Goal: Task Accomplishment & Management: Use online tool/utility

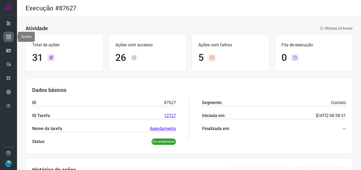
click at [5, 40] on link at bounding box center [8, 37] width 11 height 11
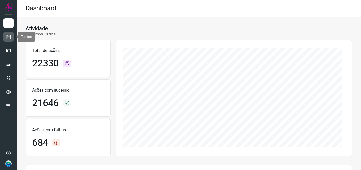
click at [10, 35] on icon at bounding box center [9, 36] width 6 height 5
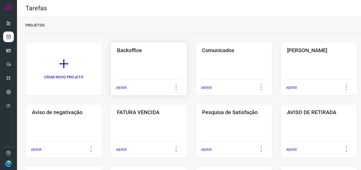
click at [137, 70] on div "Backoffice ABRIR" at bounding box center [148, 69] width 76 height 54
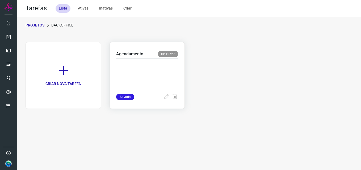
click at [143, 69] on p at bounding box center [147, 75] width 62 height 27
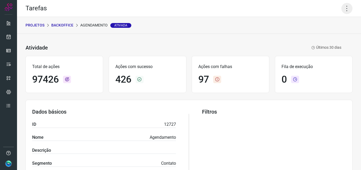
click at [344, 7] on icon at bounding box center [346, 8] width 11 height 11
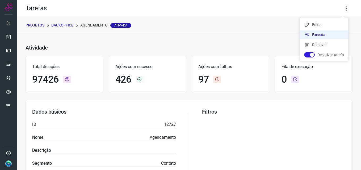
click at [315, 37] on li "Executar" at bounding box center [324, 35] width 48 height 8
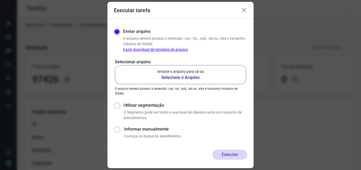
click at [182, 74] on p "Arraste o arquivo para cá ou" at bounding box center [180, 72] width 47 height 6
click at [0, 0] on input "Arraste o arquivo para cá ou Selecione o Arquivo" at bounding box center [0, 0] width 0 height 0
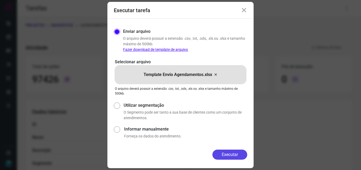
click at [224, 157] on button "Executar" at bounding box center [229, 155] width 35 height 10
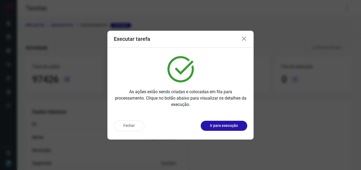
click at [226, 127] on p "Ir para execução" at bounding box center [224, 126] width 28 height 6
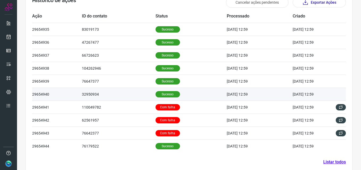
scroll to position [179, 0]
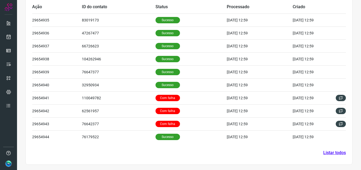
click at [330, 151] on link "Listar todos" at bounding box center [334, 153] width 23 height 6
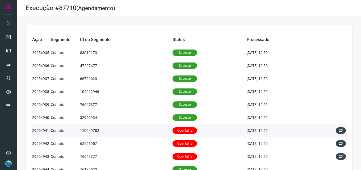
click at [172, 128] on p "Com falha" at bounding box center [184, 131] width 24 height 6
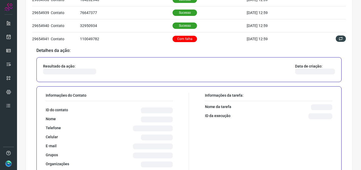
scroll to position [106, 0]
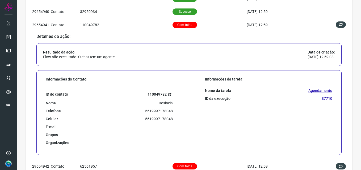
click at [155, 93] on link "110049782" at bounding box center [159, 95] width 25 height 6
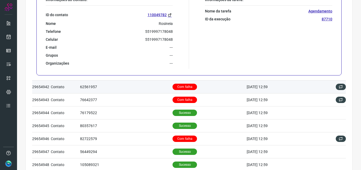
click at [179, 88] on p "Com falha" at bounding box center [184, 87] width 24 height 6
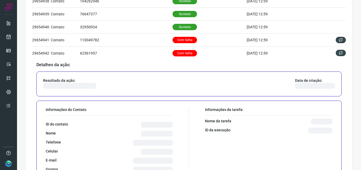
scroll to position [137, 0]
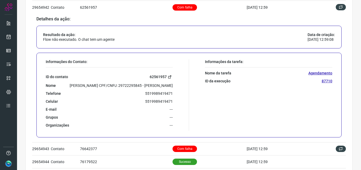
click at [156, 76] on link "62561957" at bounding box center [160, 77] width 23 height 6
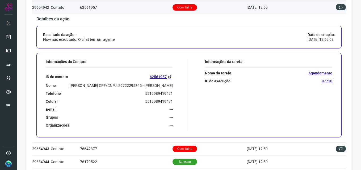
click at [181, 8] on p "Com falha" at bounding box center [184, 7] width 24 height 6
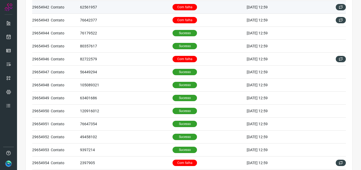
click at [179, 5] on p "Com falha" at bounding box center [184, 7] width 24 height 6
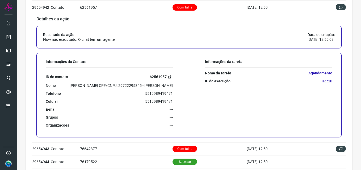
click at [151, 79] on link "62561957" at bounding box center [160, 77] width 23 height 6
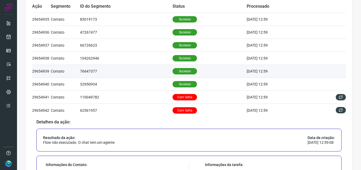
scroll to position [31, 0]
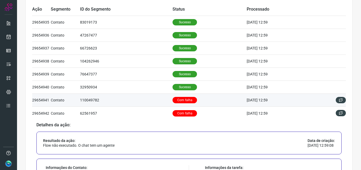
click at [182, 100] on p "Com falha" at bounding box center [184, 100] width 24 height 6
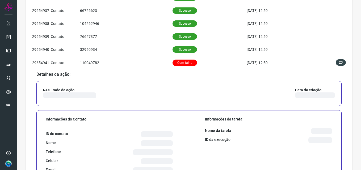
scroll to position [110, 0]
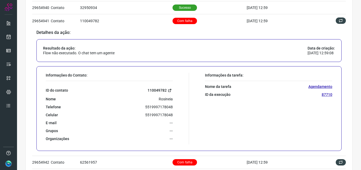
click at [155, 90] on link "110049782" at bounding box center [159, 91] width 25 height 6
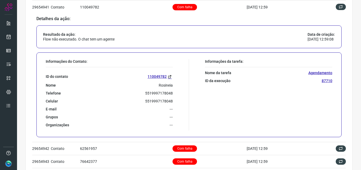
scroll to position [137, 0]
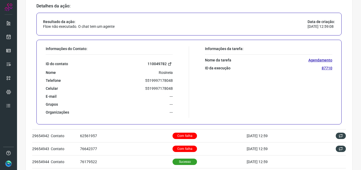
click at [161, 64] on link "110049782" at bounding box center [159, 64] width 25 height 6
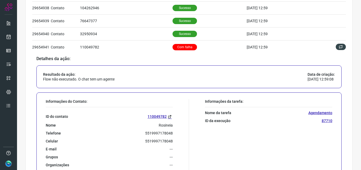
scroll to position [84, 0]
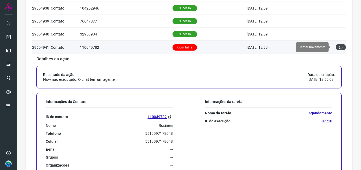
click at [339, 46] on button at bounding box center [340, 47] width 10 height 6
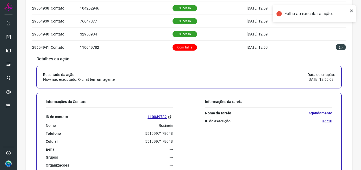
click at [351, 10] on icon "close" at bounding box center [351, 11] width 3 height 3
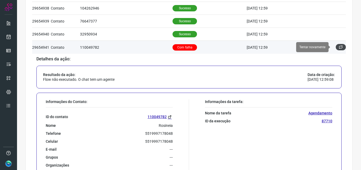
click at [338, 46] on icon at bounding box center [340, 47] width 4 height 4
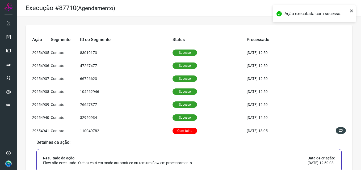
click at [351, 10] on icon "close" at bounding box center [351, 11] width 4 height 4
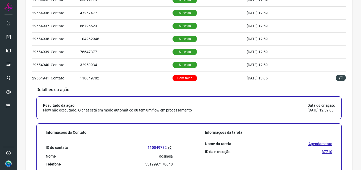
scroll to position [53, 0]
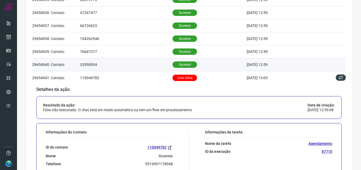
click at [206, 62] on td "Sucesso" at bounding box center [209, 64] width 74 height 13
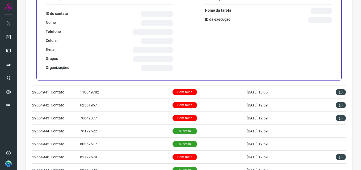
scroll to position [186, 0]
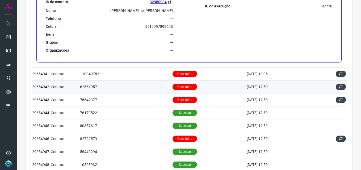
click at [174, 89] on p "Com falha" at bounding box center [184, 87] width 24 height 6
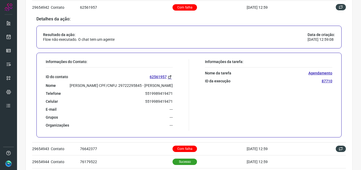
scroll to position [216, 0]
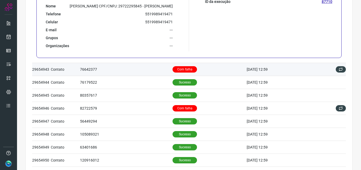
click at [175, 68] on p "Com falha" at bounding box center [184, 69] width 24 height 6
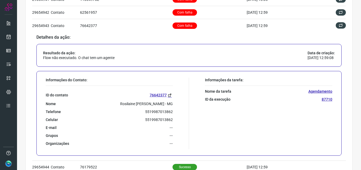
scroll to position [141, 0]
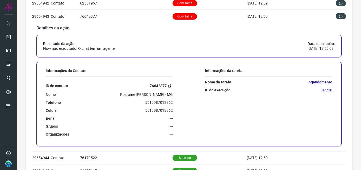
click at [156, 85] on link "76642377" at bounding box center [160, 86] width 23 height 6
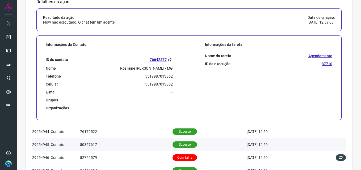
scroll to position [220, 0]
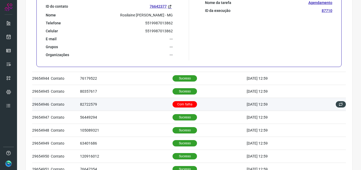
click at [174, 104] on p "Com falha" at bounding box center [184, 104] width 24 height 6
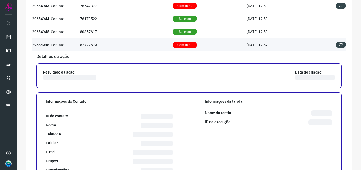
scroll to position [171, 0]
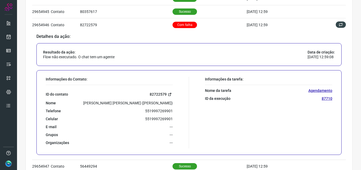
click at [160, 97] on link "82722579" at bounding box center [160, 95] width 23 height 6
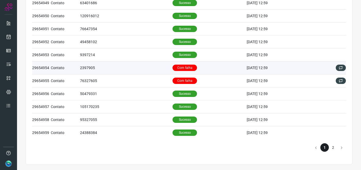
click at [182, 66] on p "Com falha" at bounding box center [184, 68] width 24 height 6
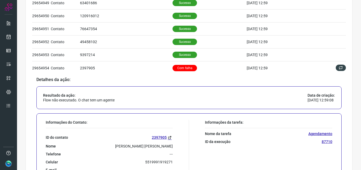
scroll to position [259, 0]
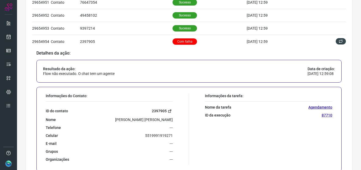
click at [156, 110] on link "2397905" at bounding box center [162, 111] width 21 height 6
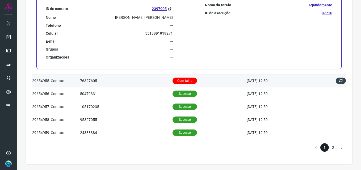
click at [176, 78] on p "Com falha" at bounding box center [184, 81] width 24 height 6
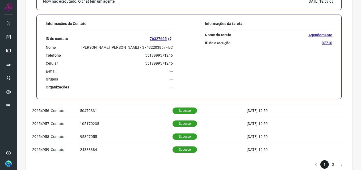
scroll to position [335, 0]
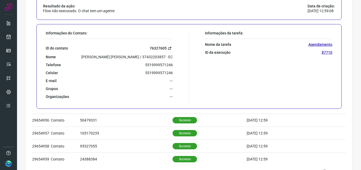
click at [157, 46] on link "76327605" at bounding box center [160, 48] width 23 height 6
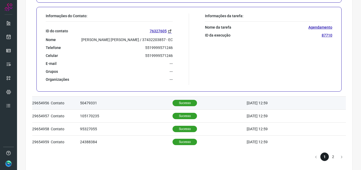
scroll to position [361, 0]
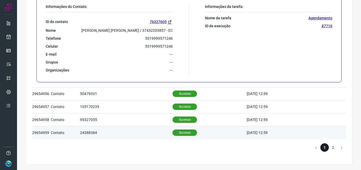
click at [179, 135] on p "Sucesso" at bounding box center [184, 133] width 24 height 6
